Goal: Navigation & Orientation: Find specific page/section

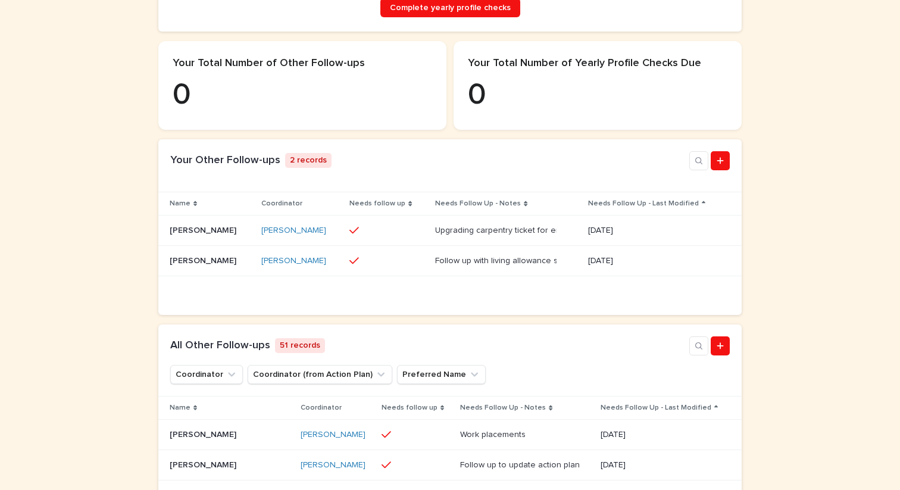
scroll to position [306, 0]
click at [192, 234] on p "[PERSON_NAME]" at bounding box center [204, 228] width 69 height 12
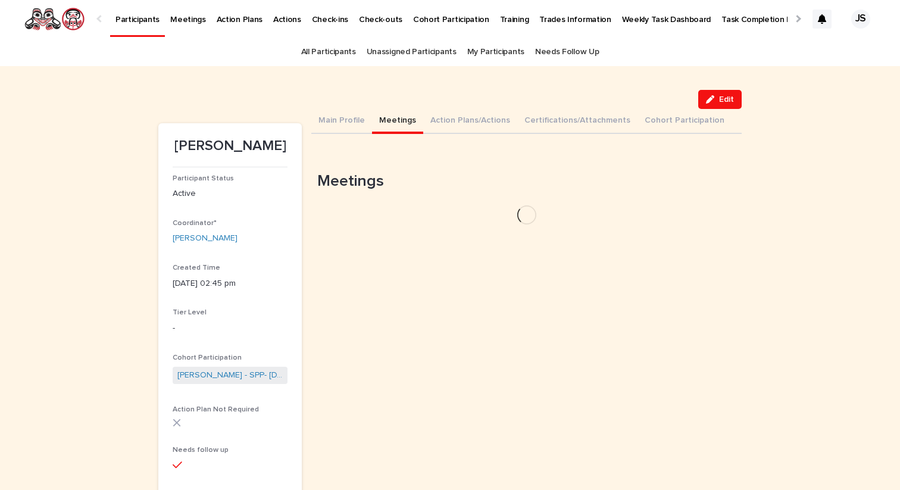
click at [395, 121] on button "Meetings" at bounding box center [397, 121] width 51 height 25
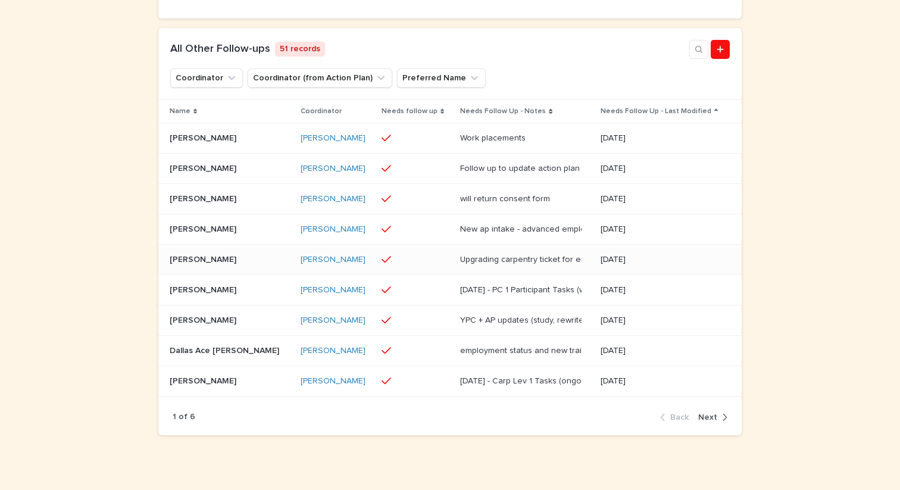
scroll to position [626, 0]
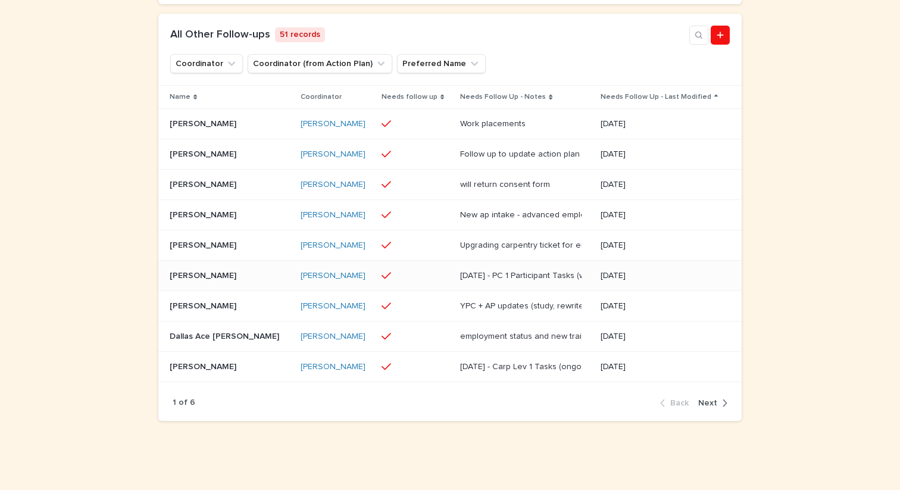
click at [202, 273] on p "[PERSON_NAME]" at bounding box center [204, 274] width 69 height 12
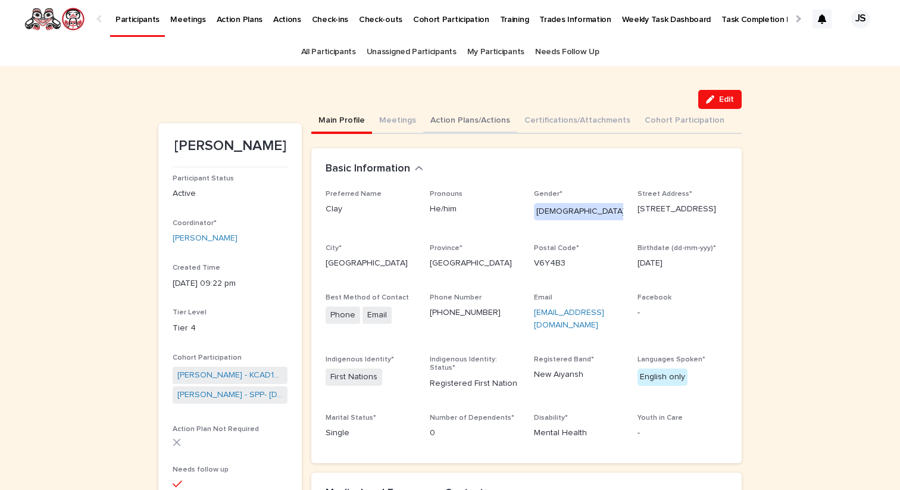
click at [458, 118] on button "Action Plans/Actions" at bounding box center [470, 121] width 94 height 25
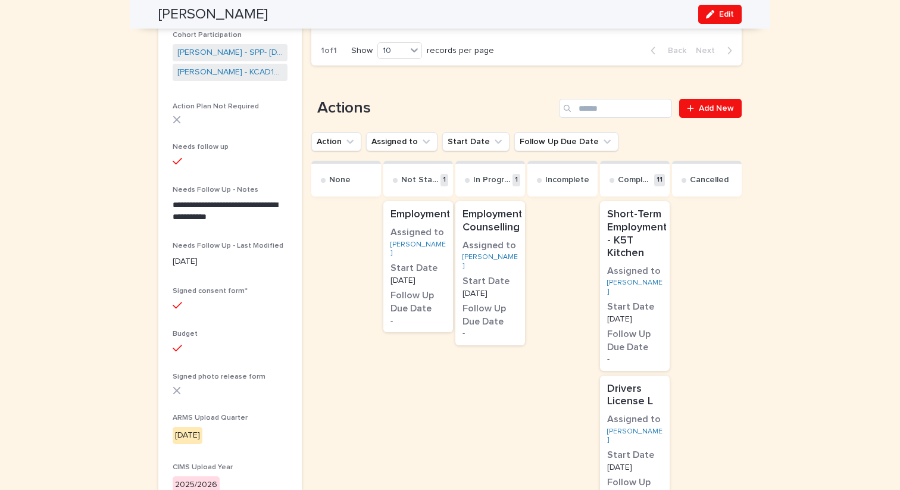
scroll to position [375, 0]
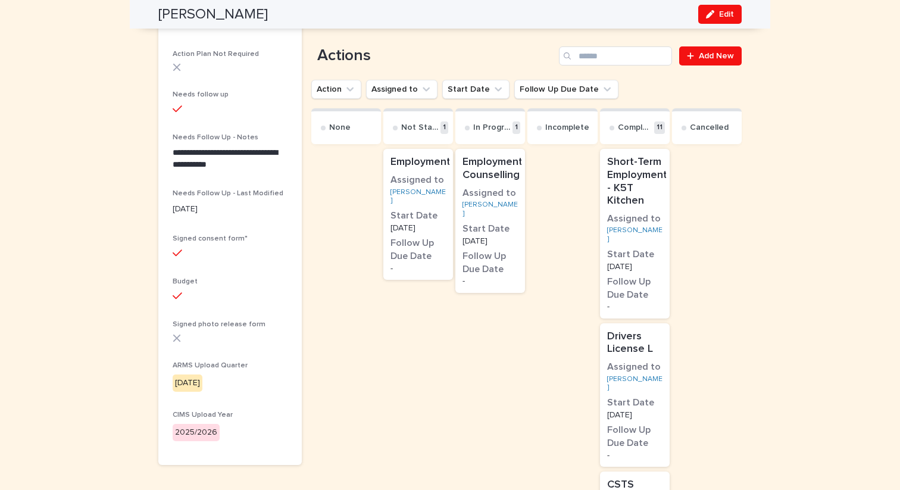
click at [445, 209] on h3 "Start Date" at bounding box center [417, 215] width 55 height 13
